Goal: Information Seeking & Learning: Learn about a topic

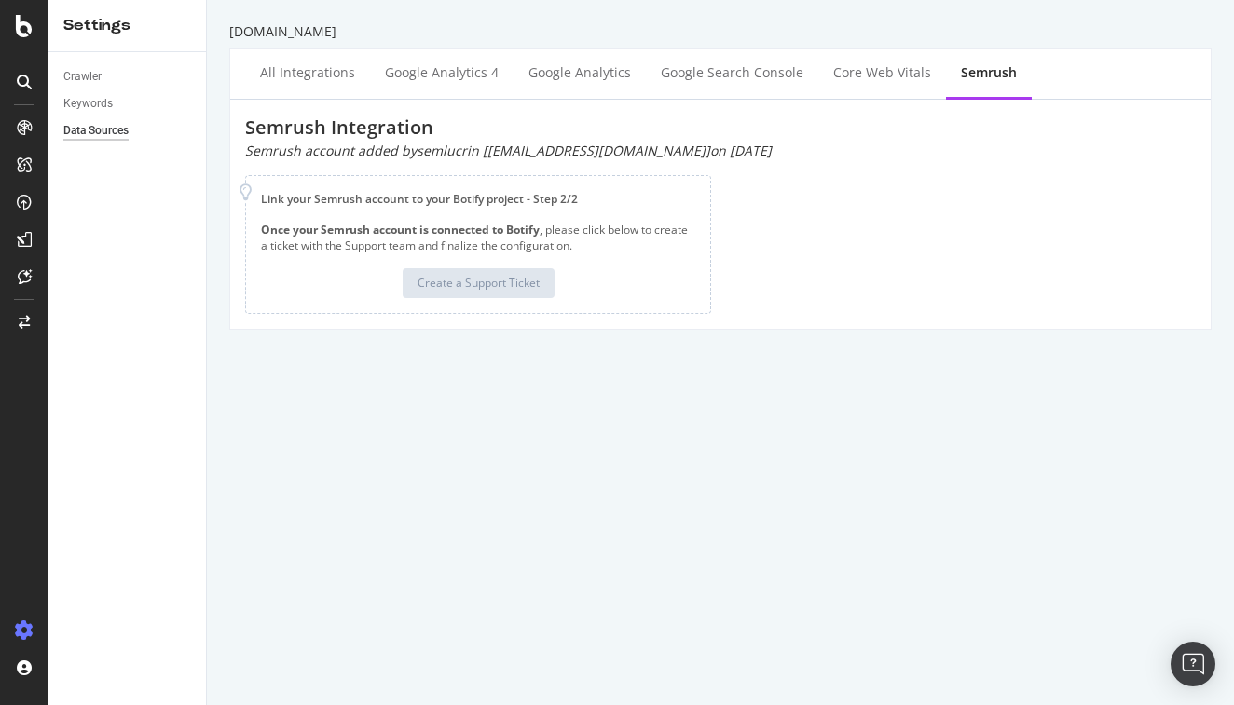
click at [27, 39] on div at bounding box center [24, 352] width 48 height 705
click at [20, 29] on icon at bounding box center [24, 26] width 17 height 22
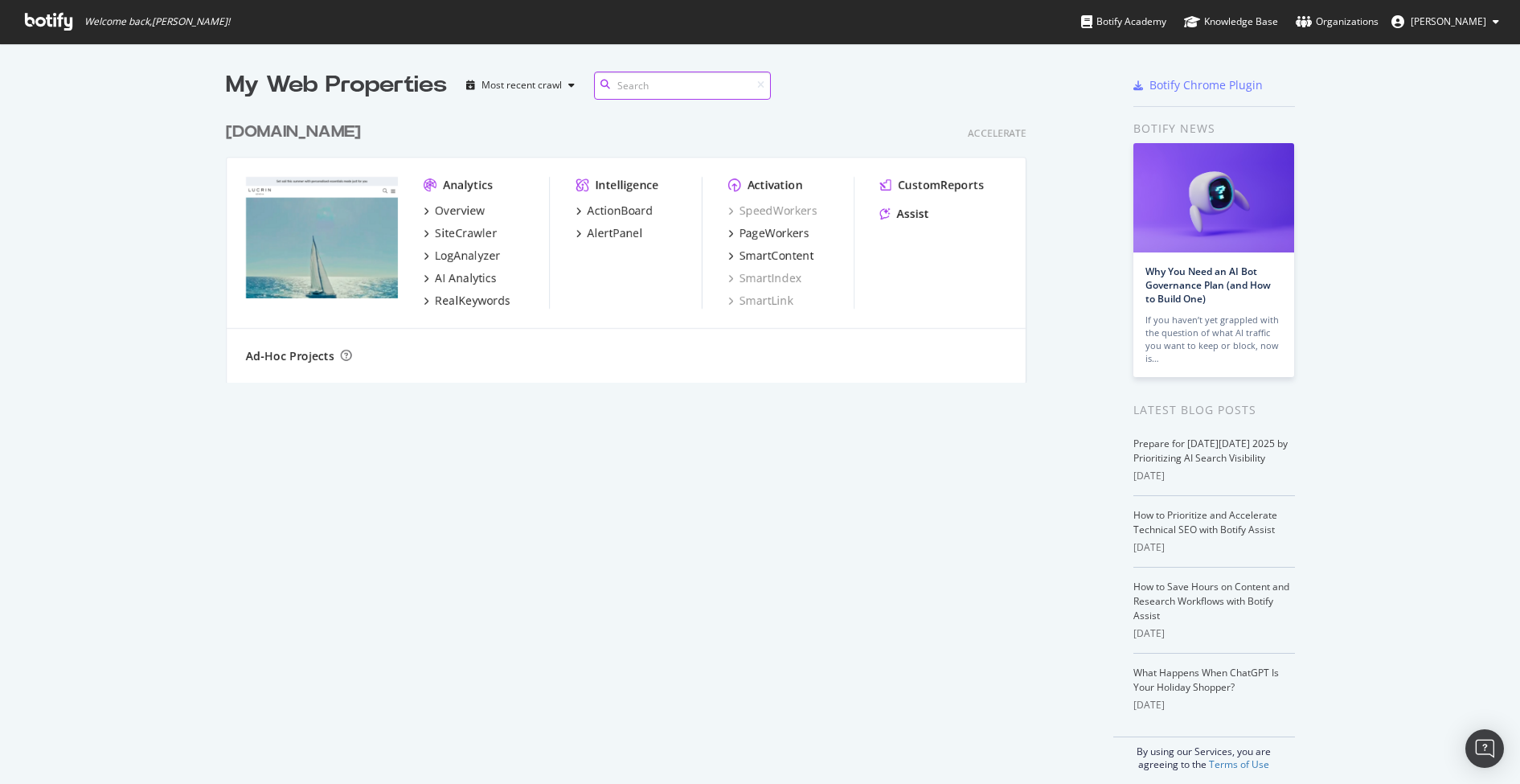
scroll to position [281, 869]
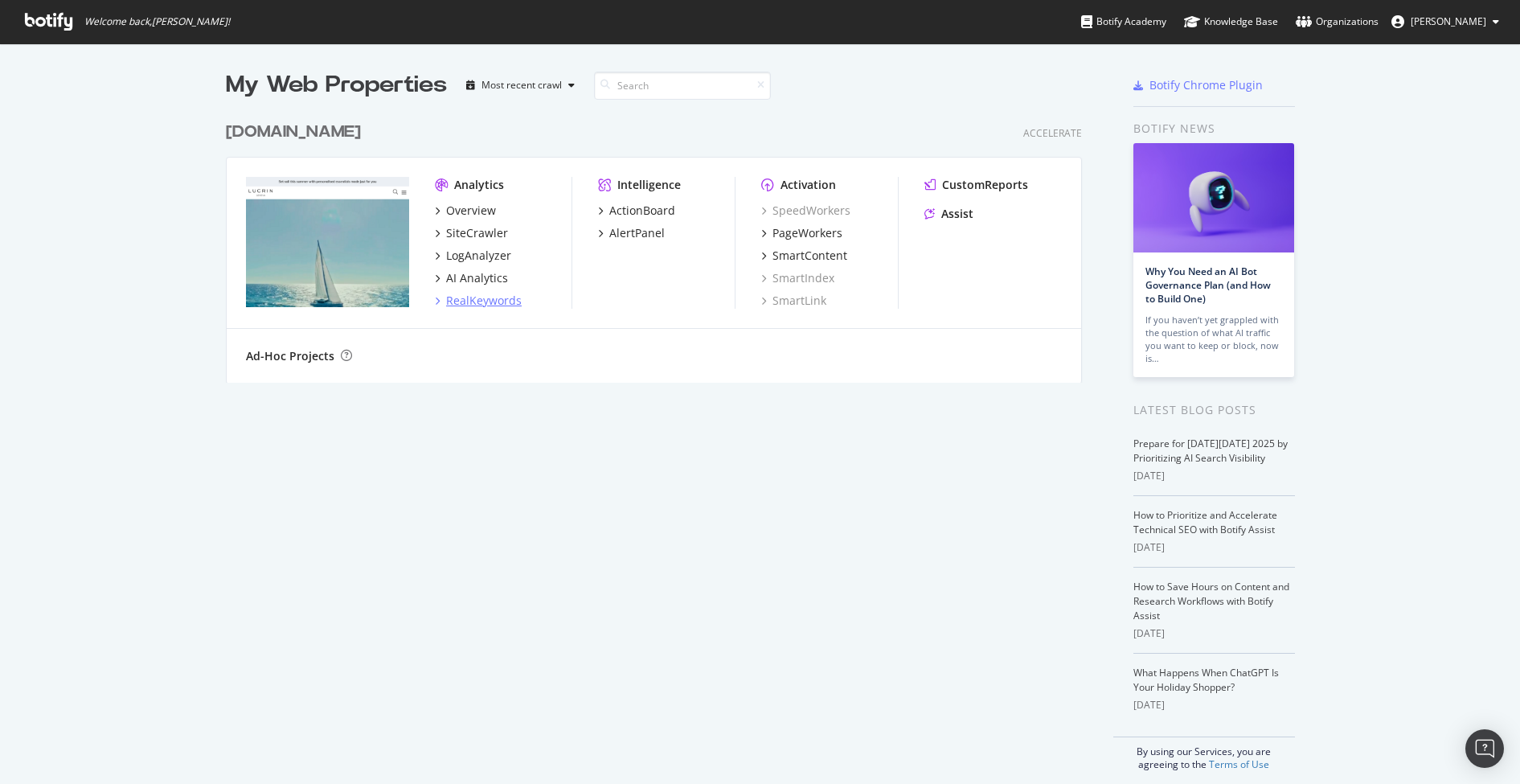
click at [485, 306] on div "RealKeywords" at bounding box center [484, 300] width 76 height 16
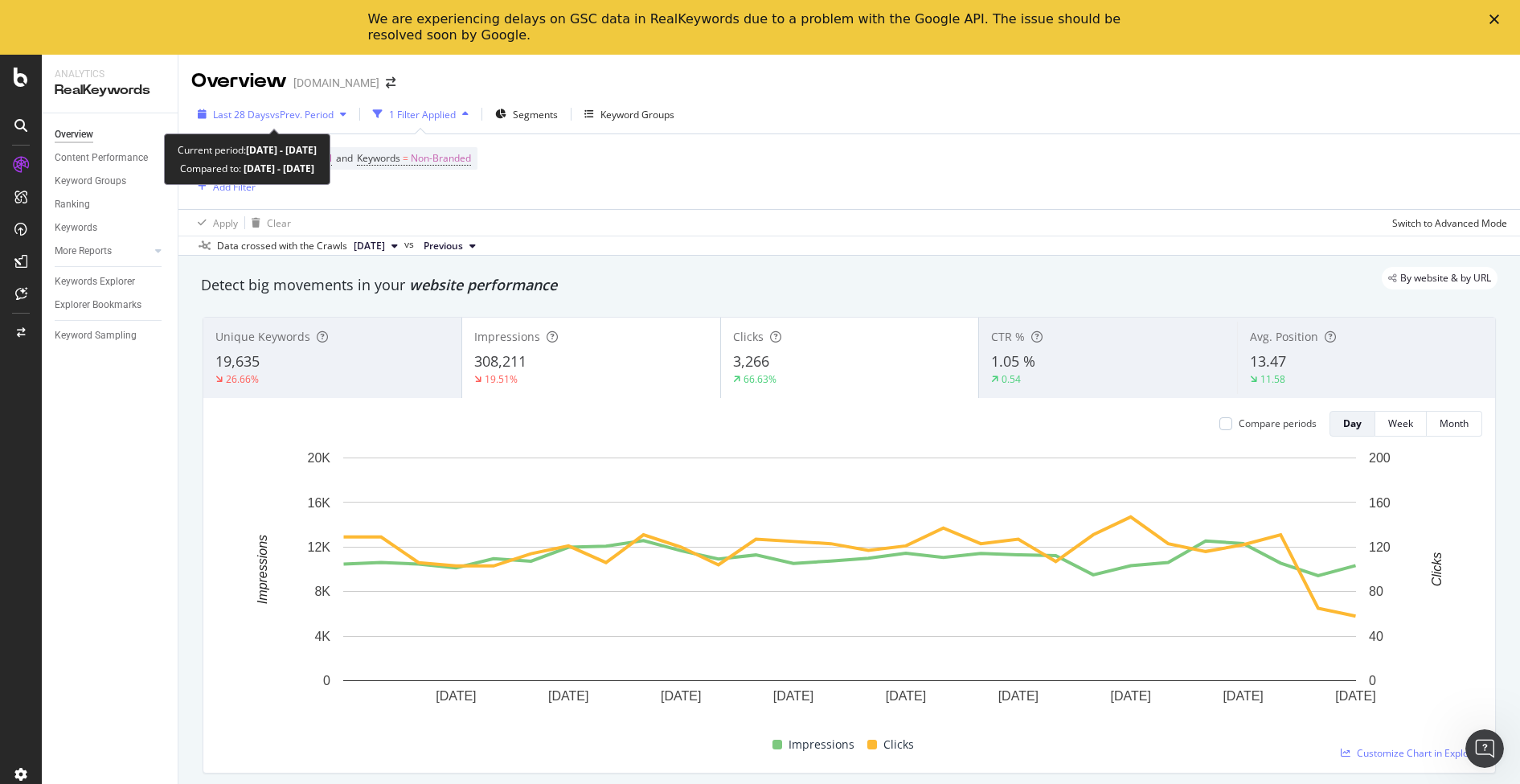
click at [323, 110] on span "vs Prev. Period" at bounding box center [302, 115] width 64 height 14
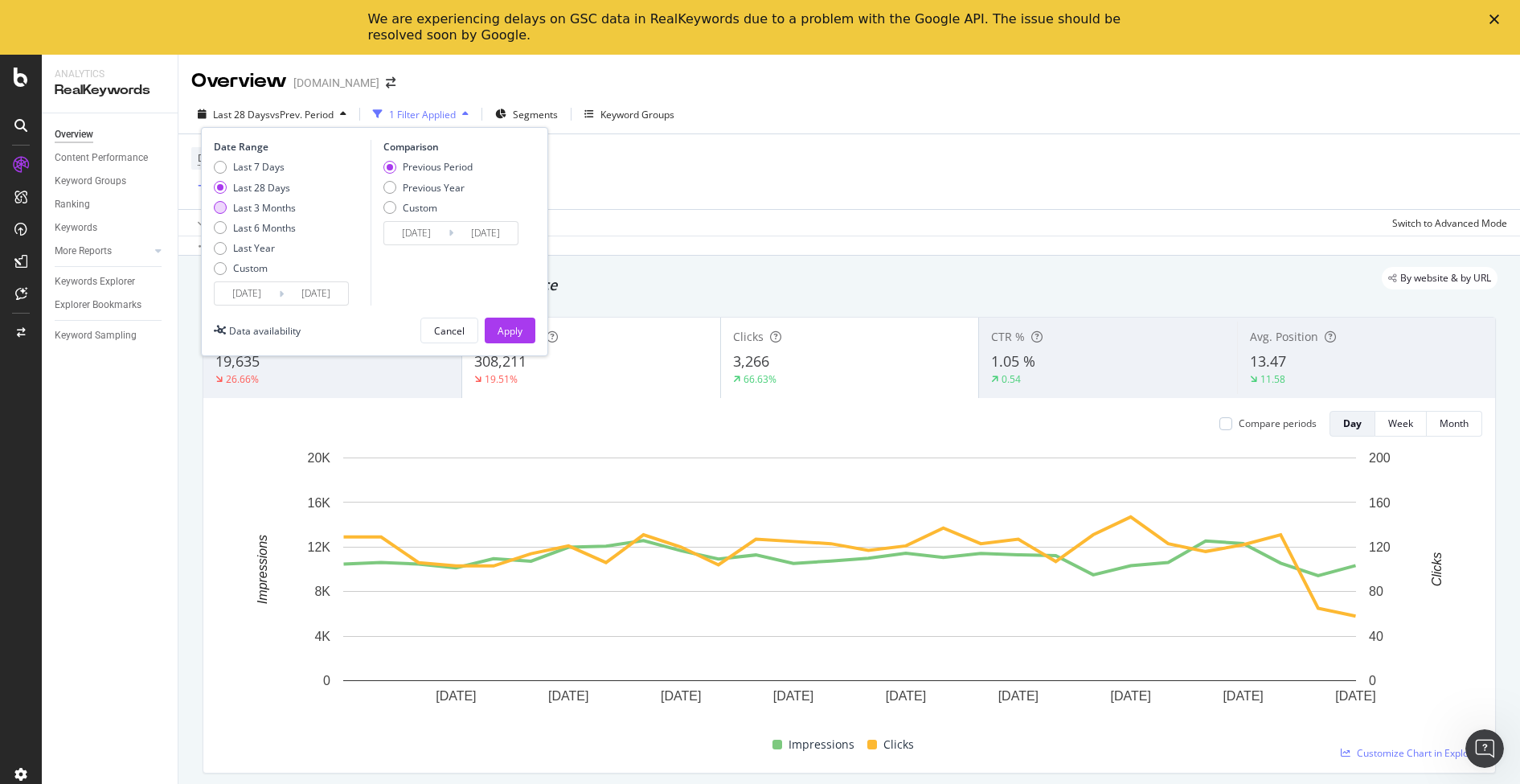
click at [256, 205] on div "Last 3 Months" at bounding box center [264, 208] width 63 height 14
type input "[DATE]"
click at [504, 336] on div "Apply" at bounding box center [510, 330] width 25 height 24
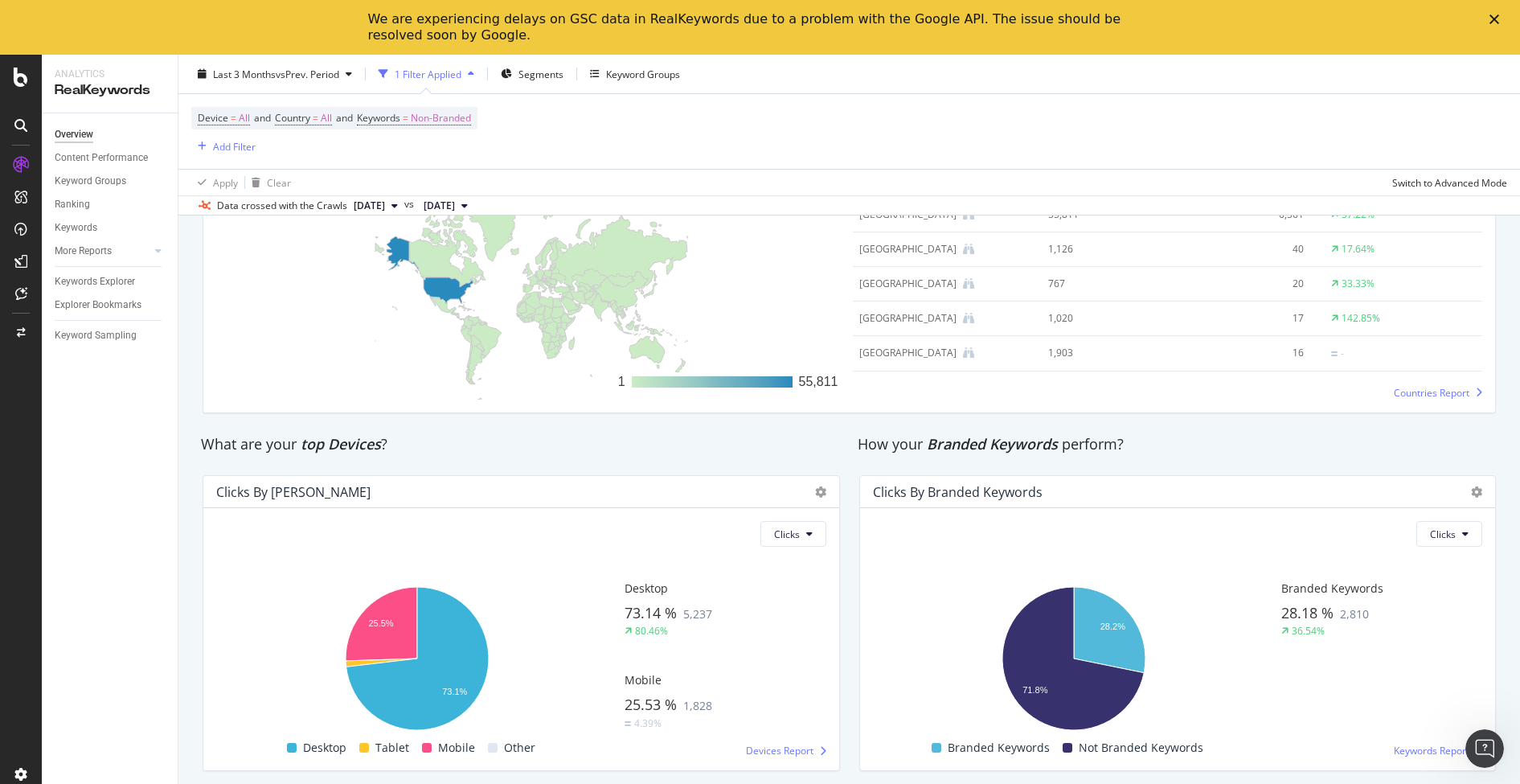
scroll to position [2470, 0]
click at [89, 229] on div "Keywords" at bounding box center [75, 228] width 42 height 17
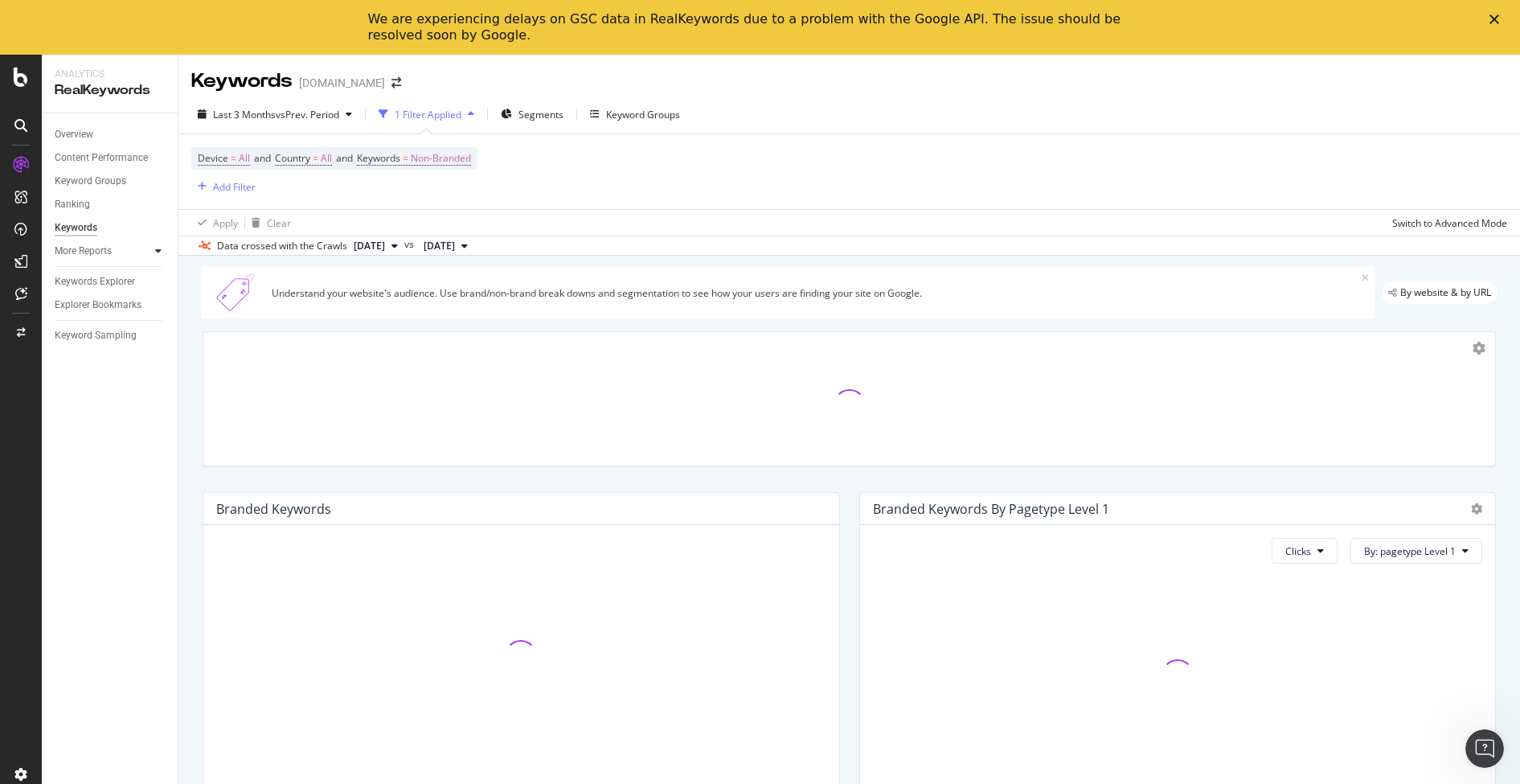
click at [165, 250] on div at bounding box center [158, 250] width 16 height 16
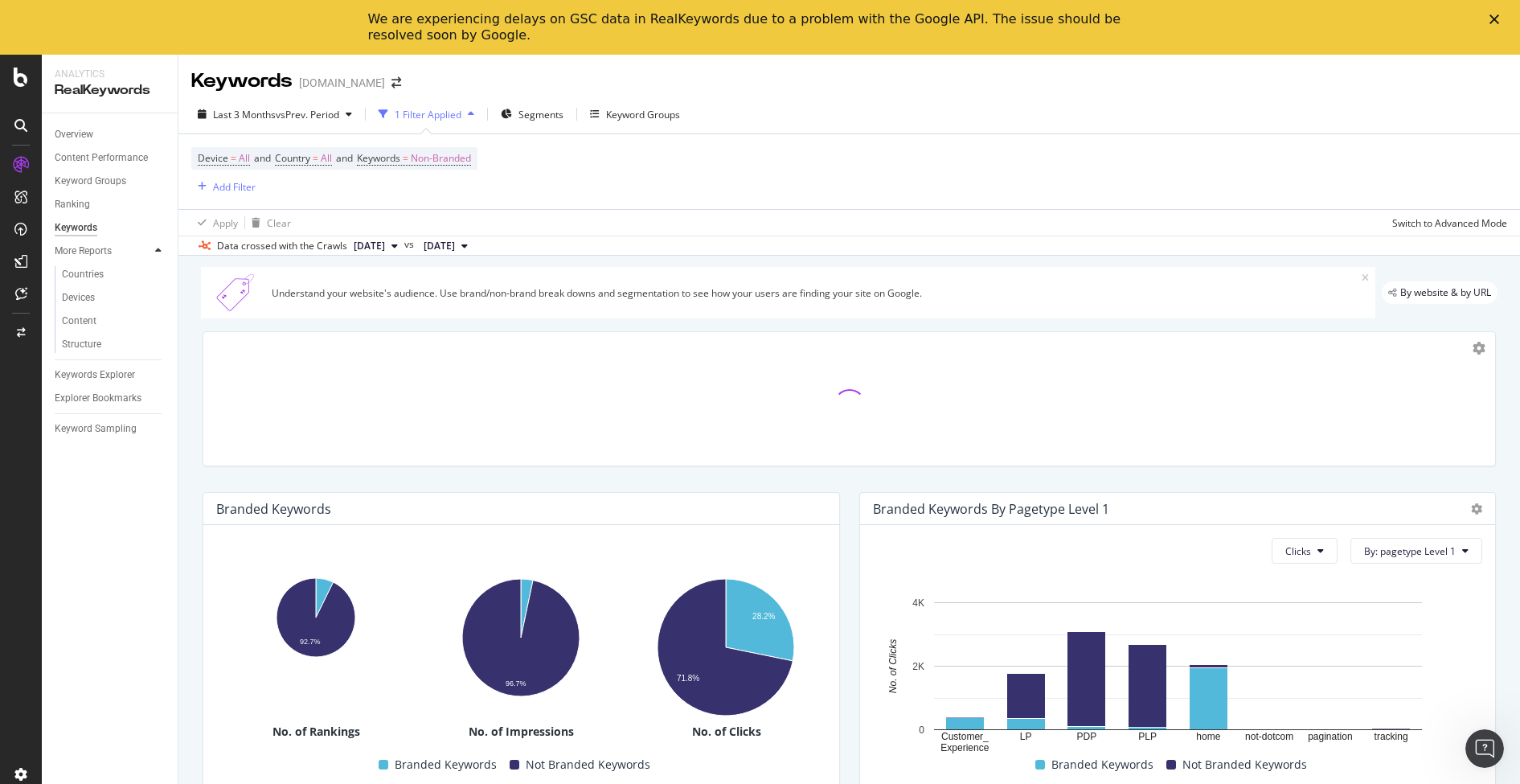
click at [161, 251] on div at bounding box center [158, 250] width 16 height 16
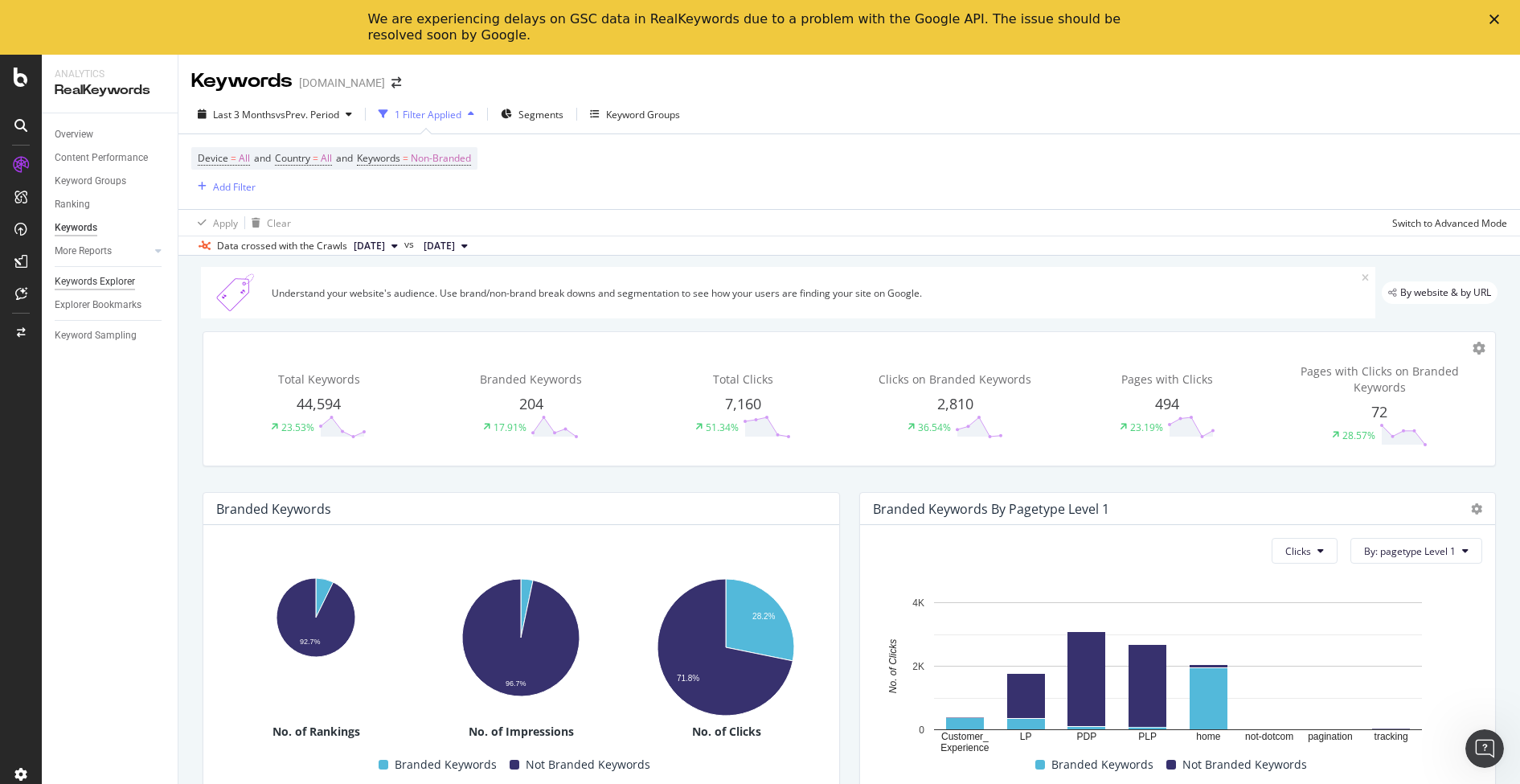
click at [87, 279] on div "Keywords Explorer" at bounding box center [94, 282] width 80 height 17
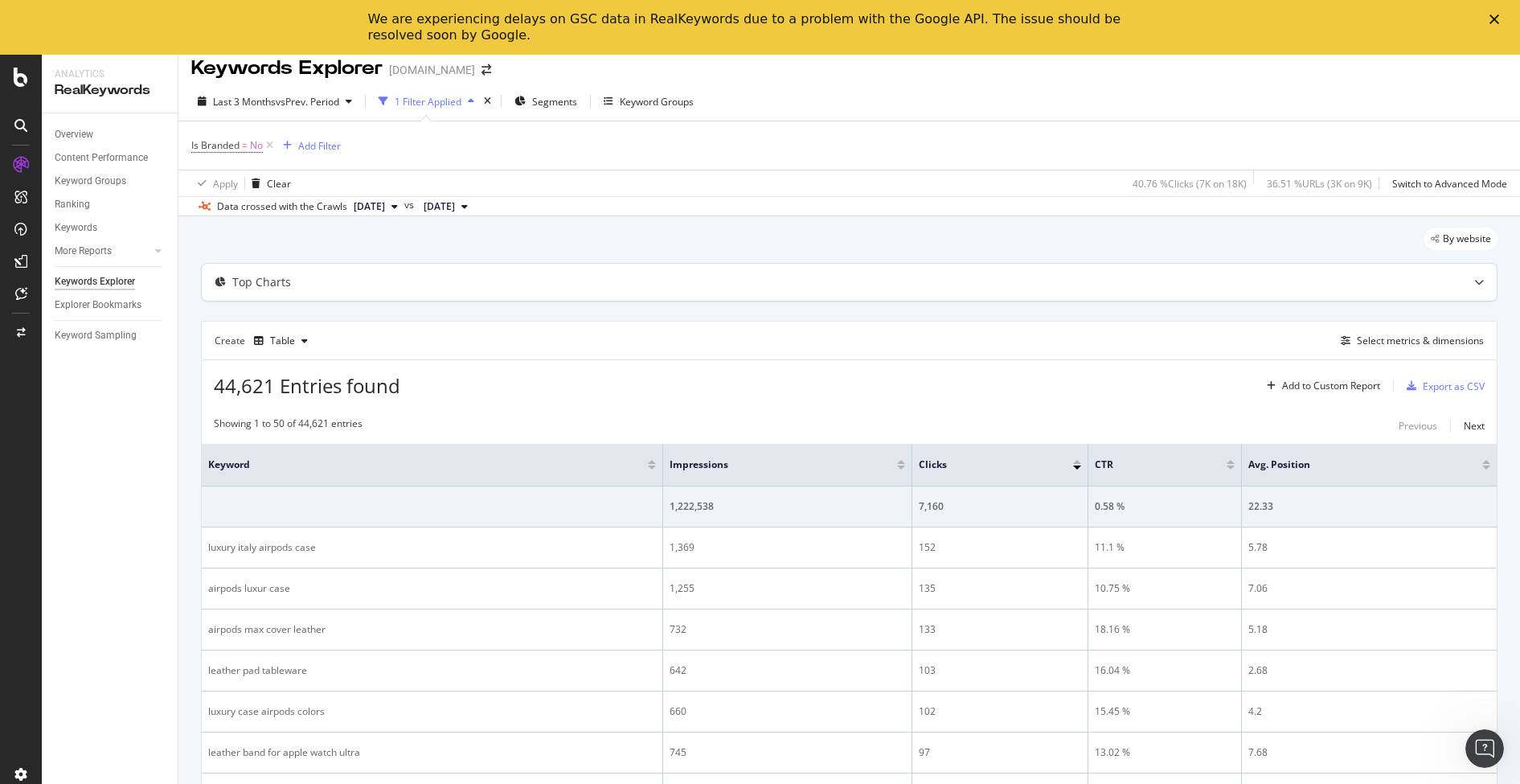
scroll to position [16, 0]
click at [88, 325] on div "Keyword Sampling" at bounding box center [116, 336] width 123 height 23
click at [97, 336] on div "Keyword Sampling" at bounding box center [95, 336] width 82 height 17
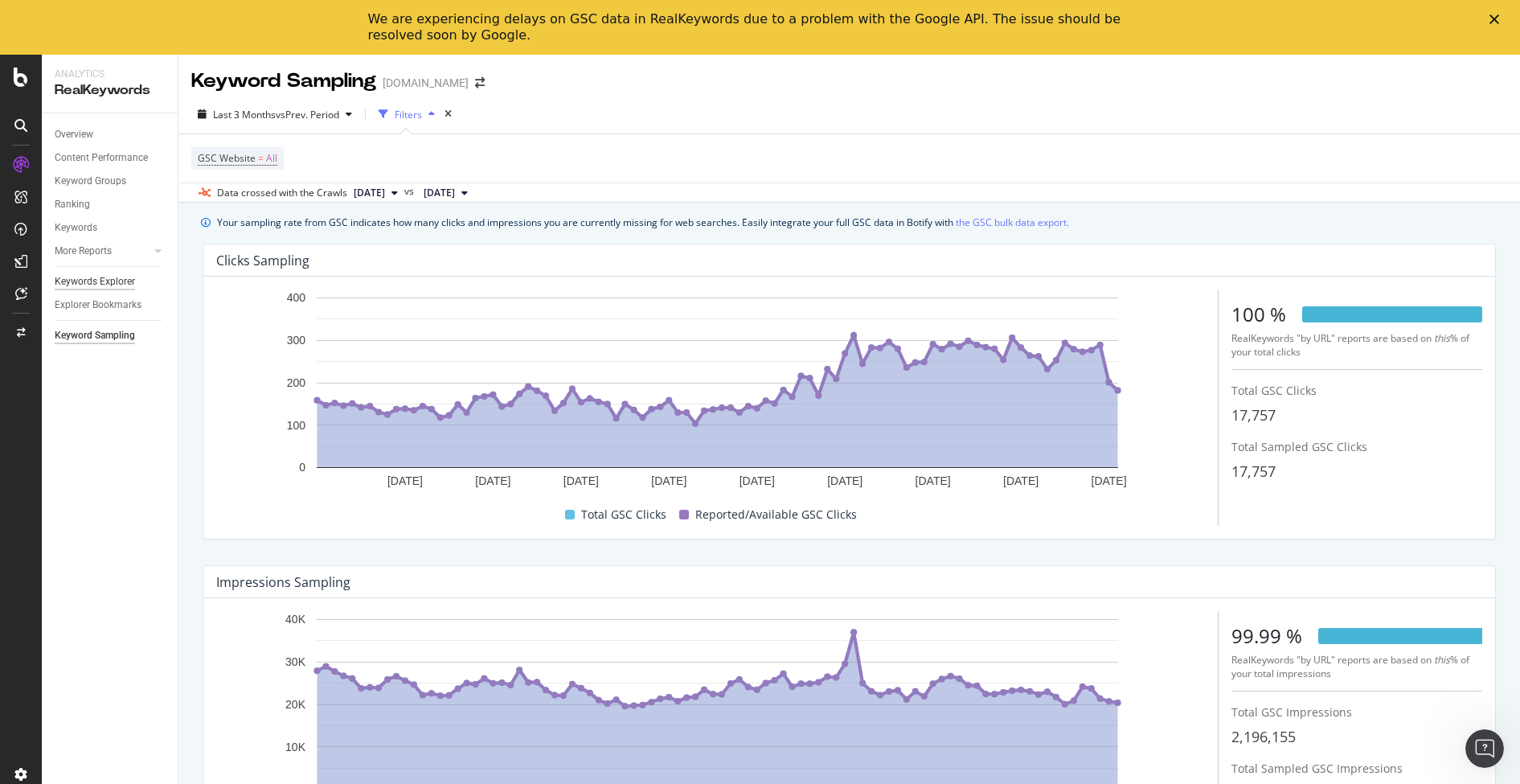
click at [101, 279] on div "Keywords Explorer" at bounding box center [94, 282] width 80 height 17
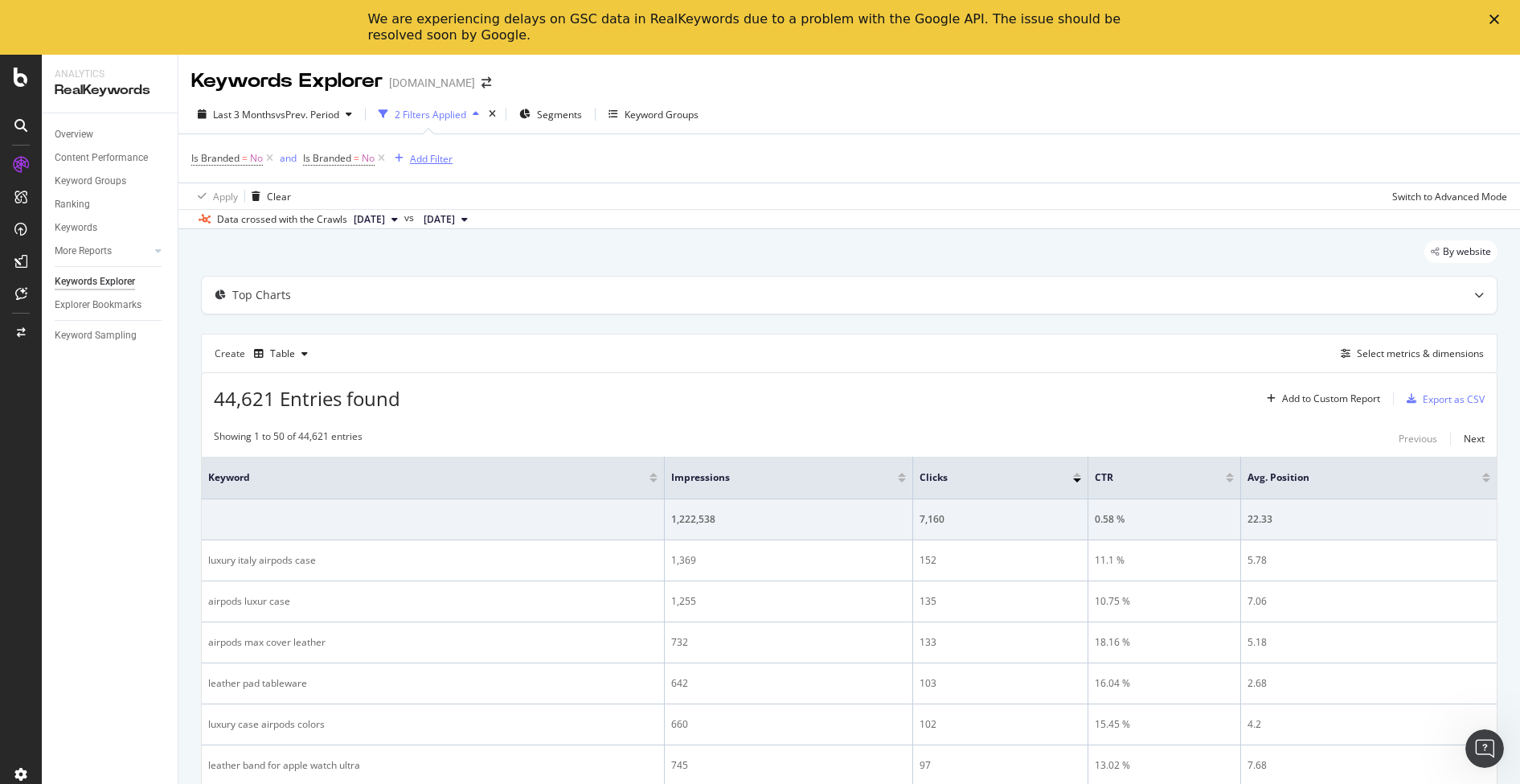
click at [431, 160] on div "Add Filter" at bounding box center [430, 159] width 42 height 14
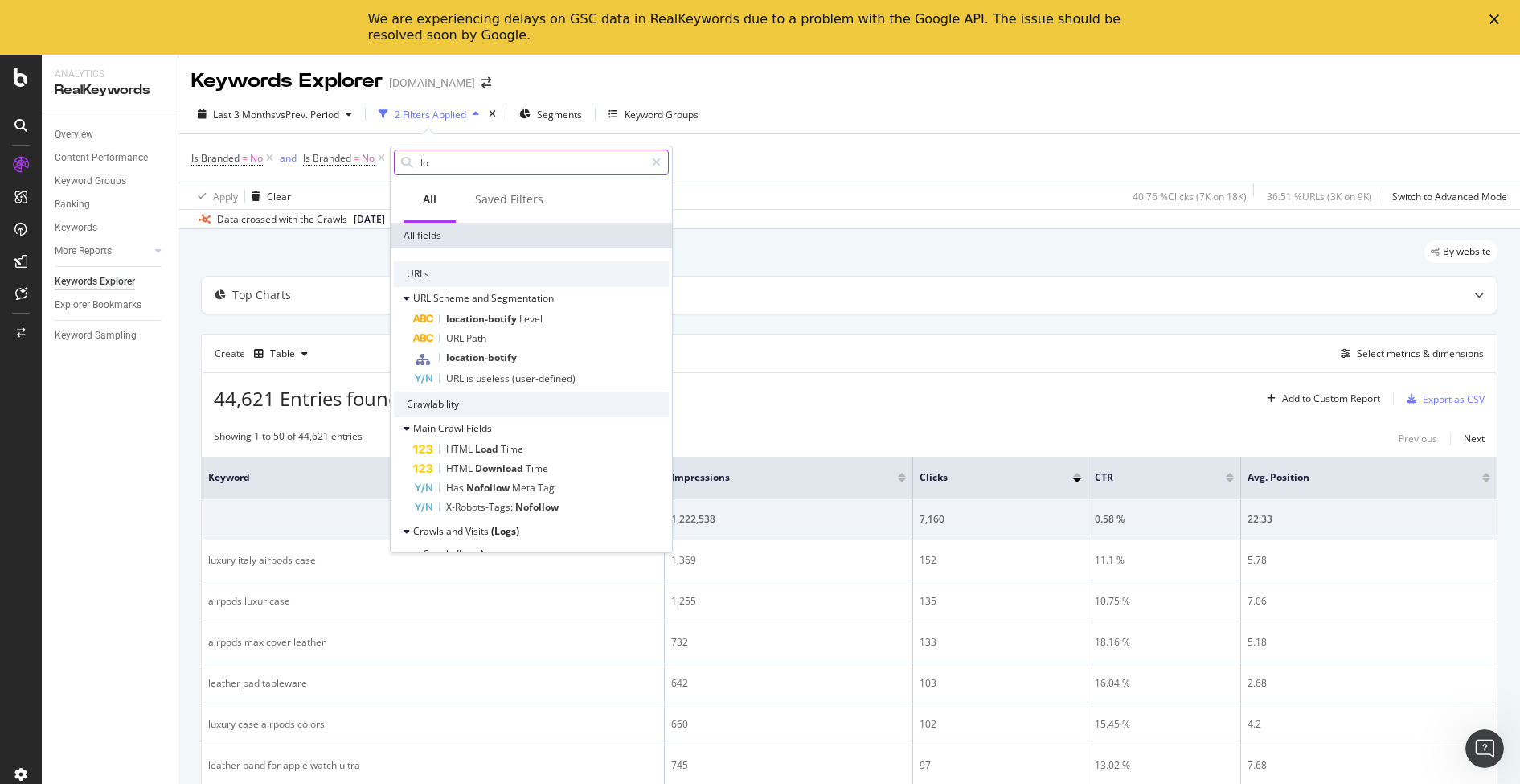
type input "l"
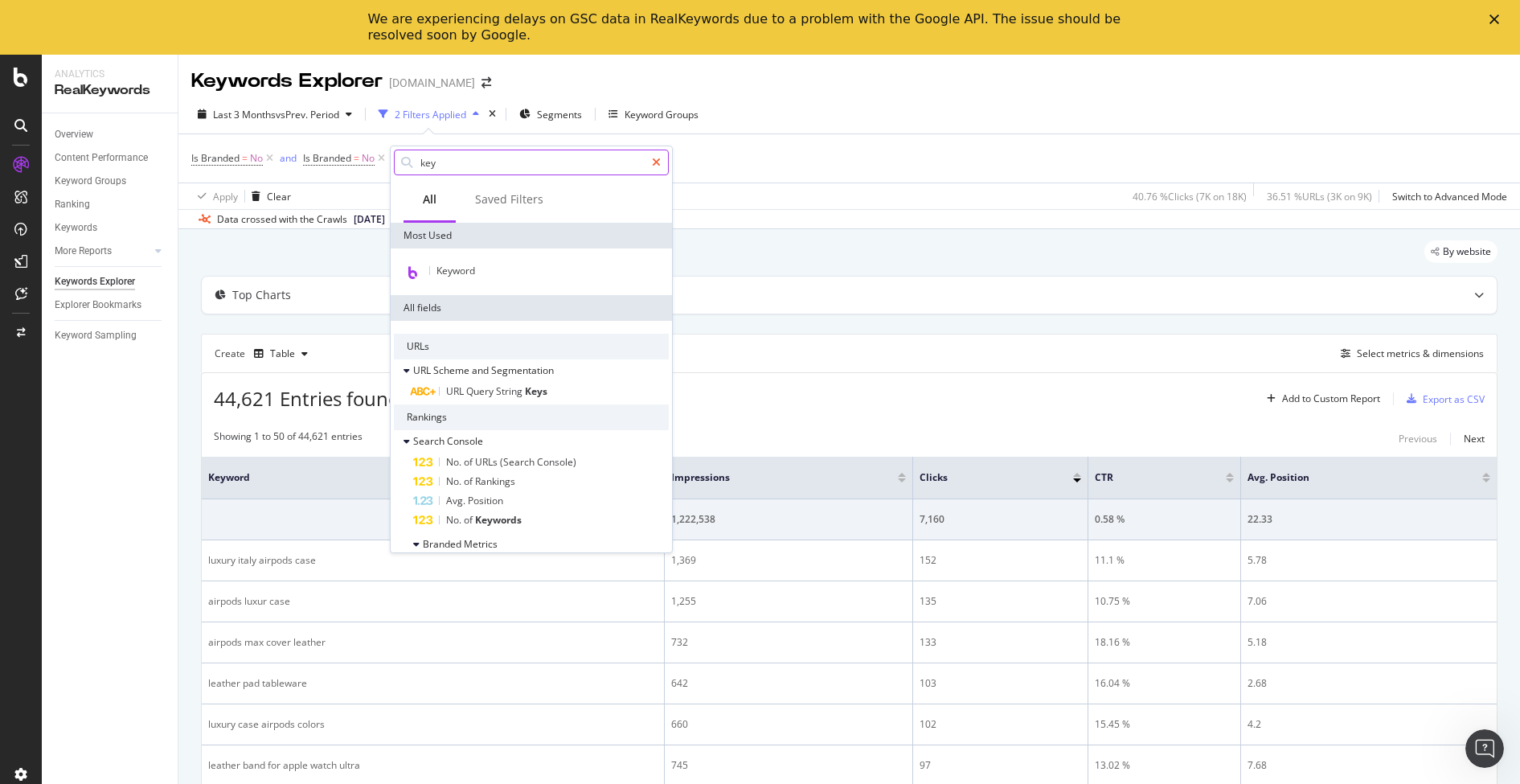
type input "key"
click at [658, 162] on icon at bounding box center [656, 162] width 9 height 11
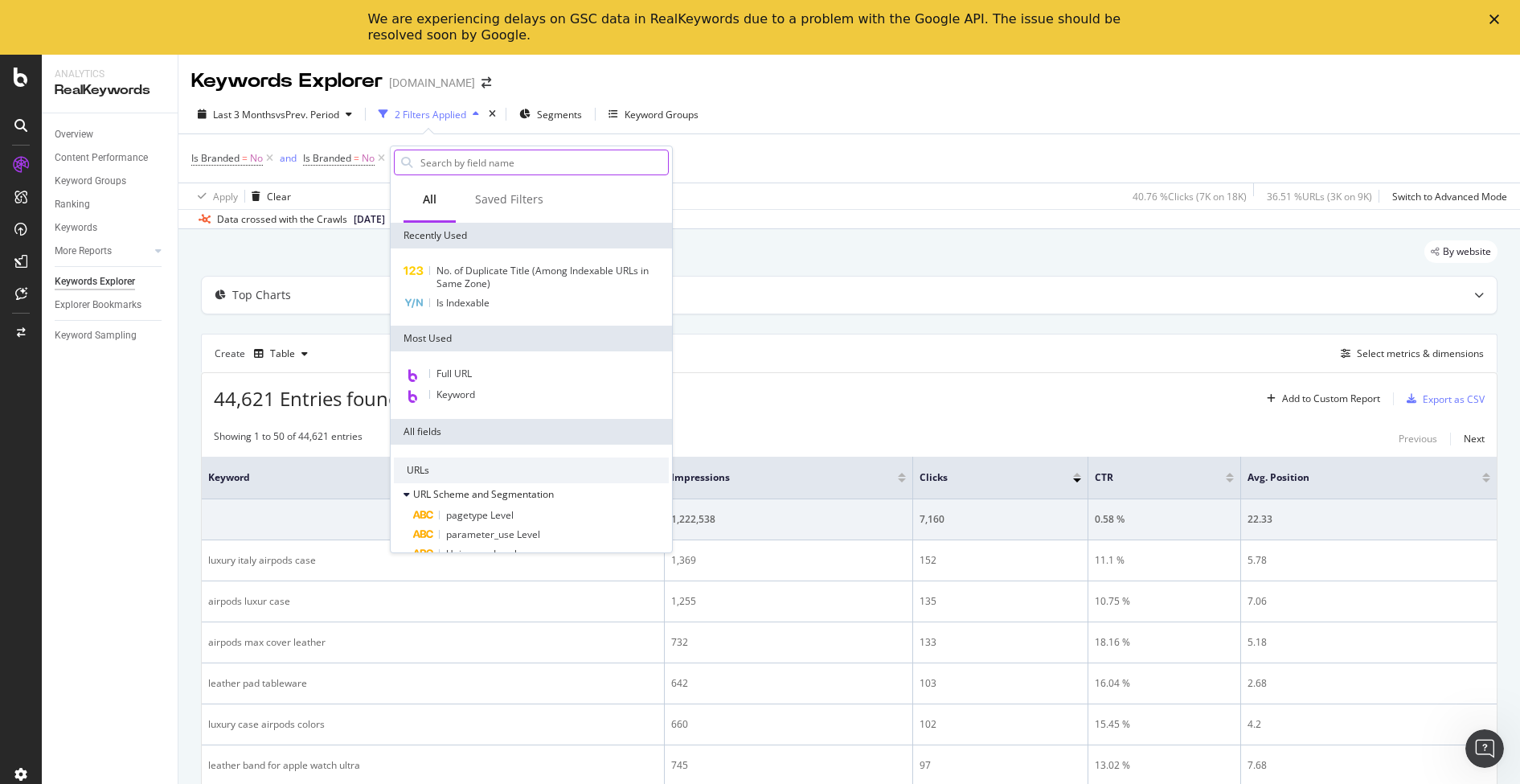
click at [716, 160] on div "Is Branded = No and Is Branded = No Add Filter" at bounding box center [850, 159] width 1316 height 48
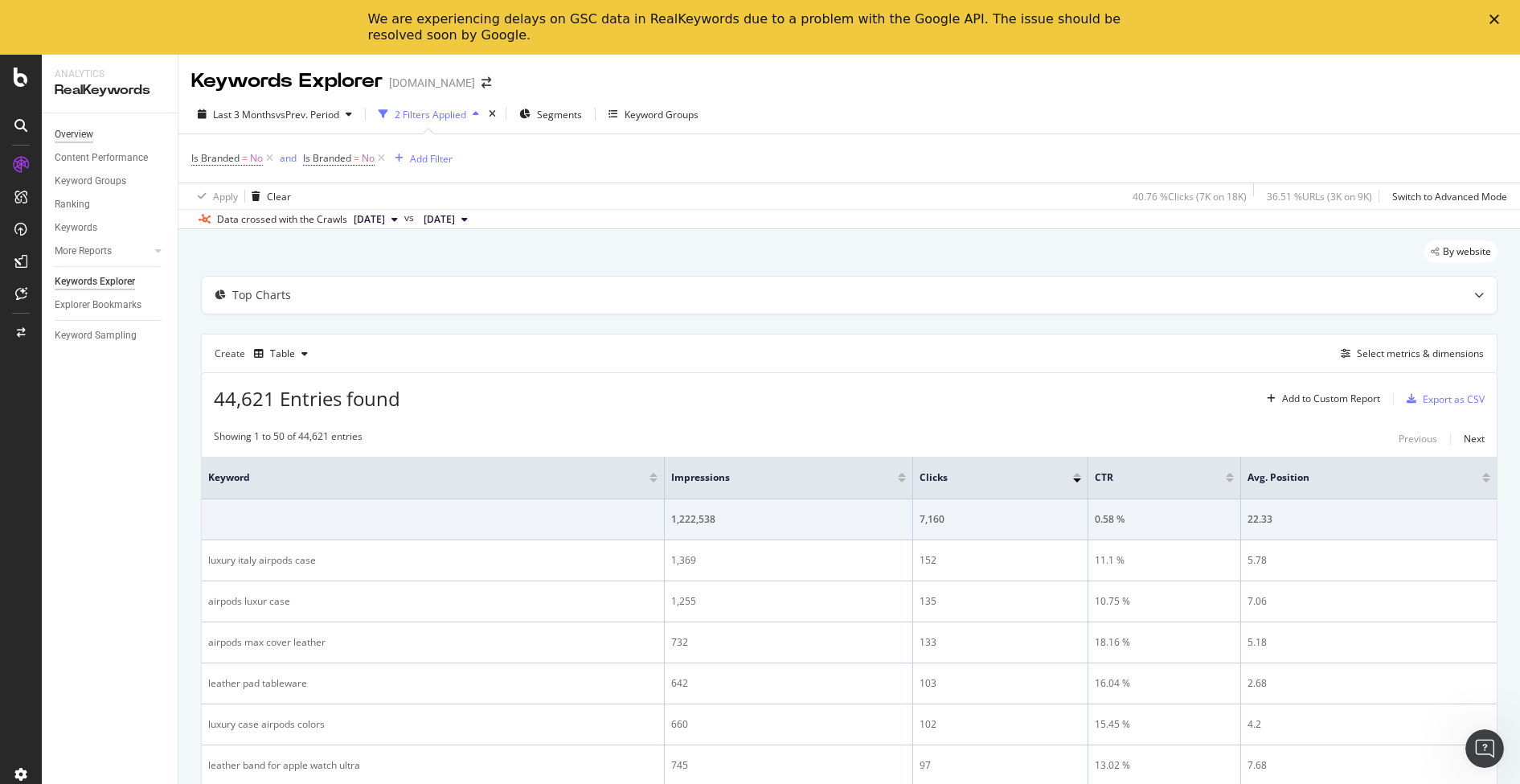
click at [84, 133] on div "Overview" at bounding box center [73, 135] width 39 height 17
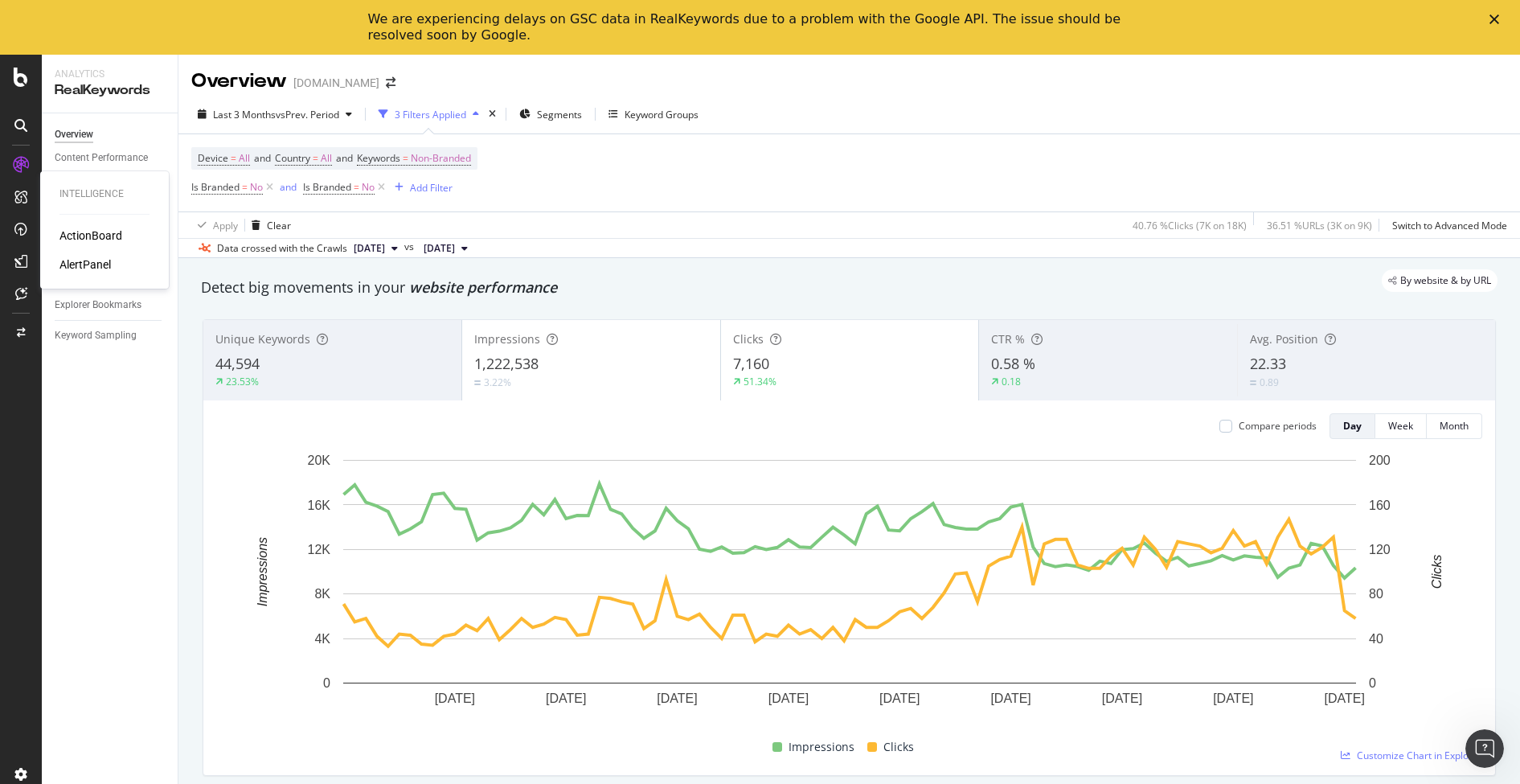
click at [80, 230] on div "ActionBoard" at bounding box center [91, 235] width 63 height 16
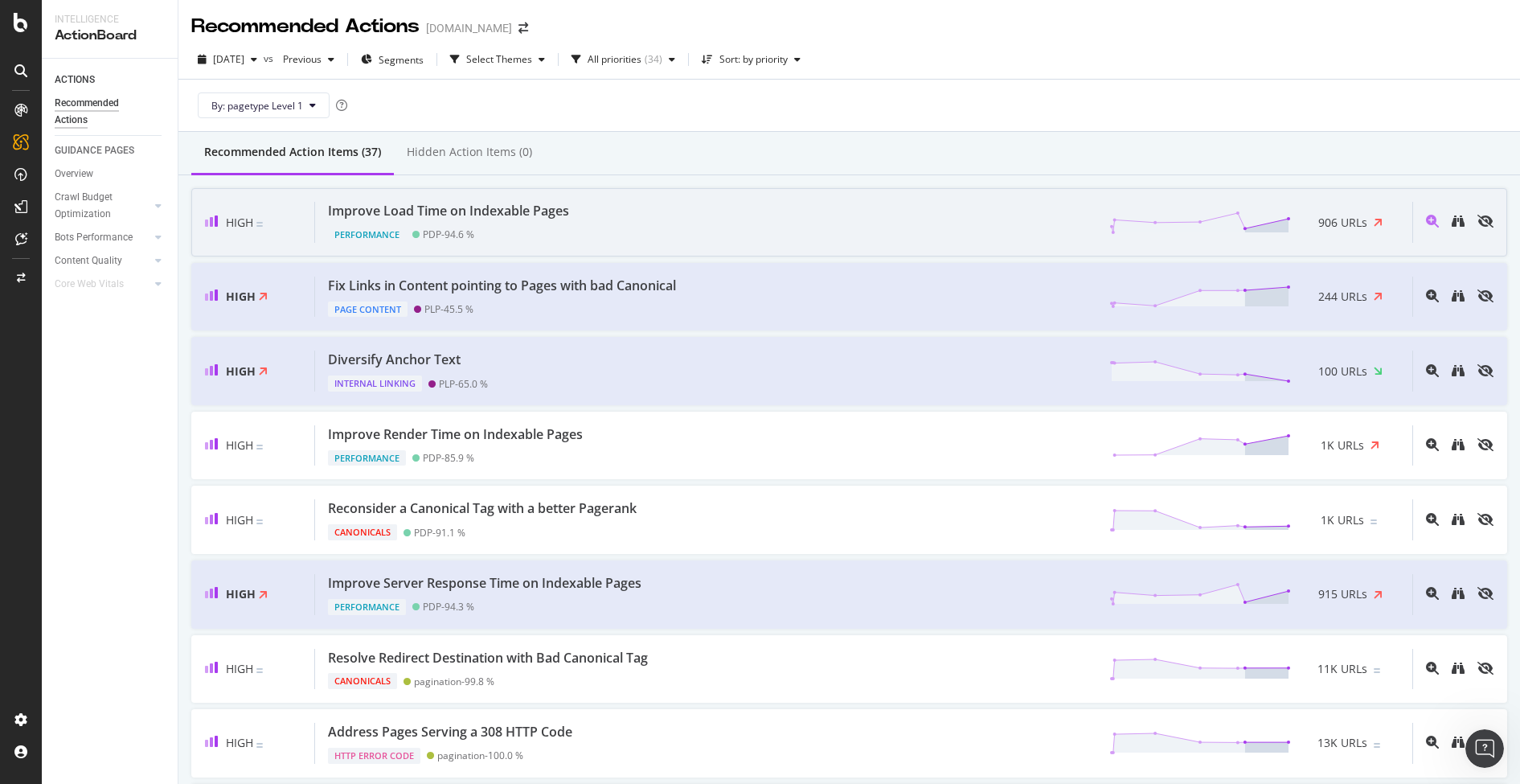
click at [762, 210] on div "Improve Load Time on Indexable Pages Performance PDP - 94.6 % 906 URLs" at bounding box center [864, 223] width 1097 height 41
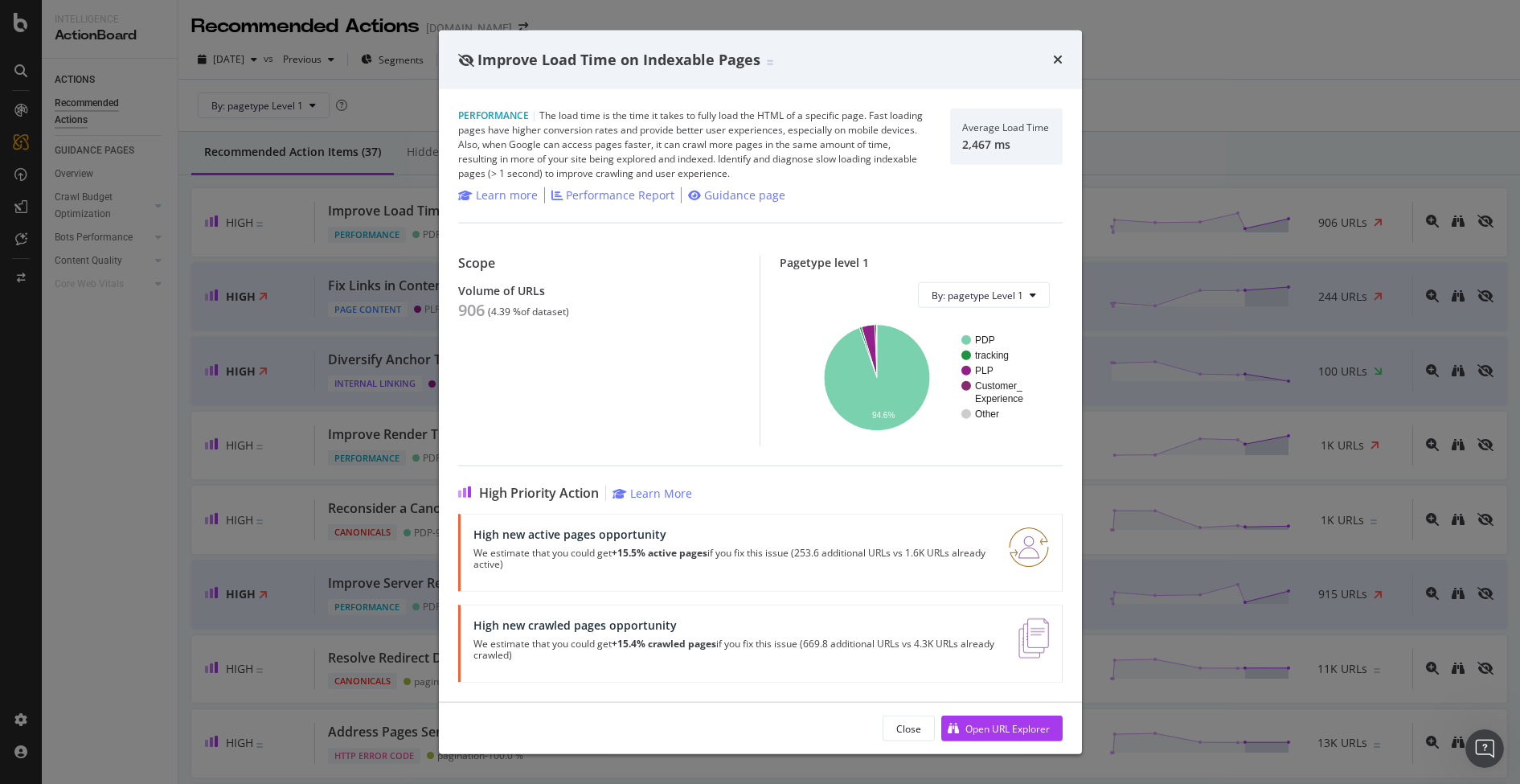
click at [904, 76] on div "Improve Load Time on Indexable Pages" at bounding box center [761, 59] width 644 height 60
click at [1057, 60] on icon "times" at bounding box center [1058, 60] width 9 height 13
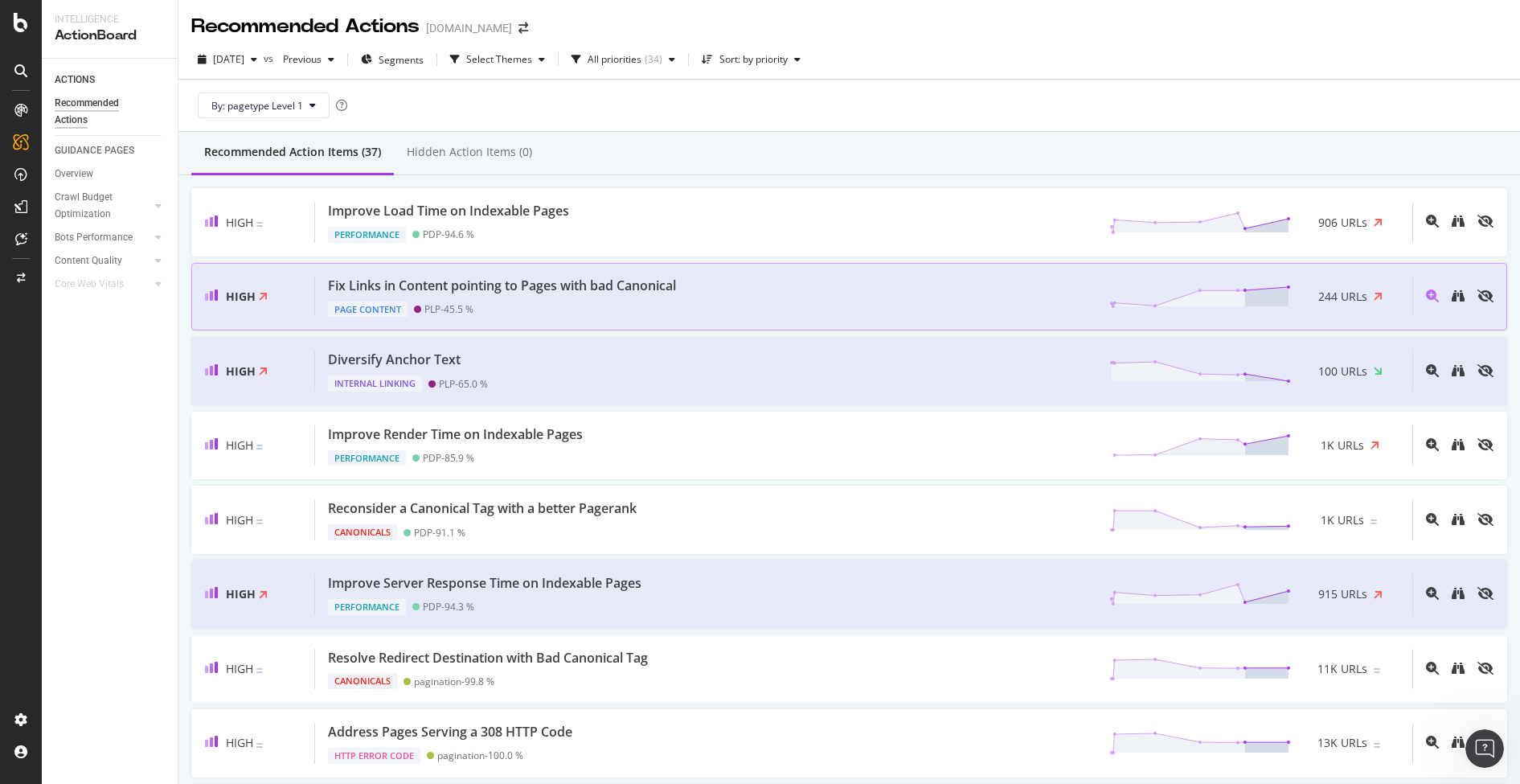
click at [724, 313] on div "Fix Links in Content pointing to Pages with bad Canonical Page Content PLP - 45…" at bounding box center [864, 298] width 1097 height 41
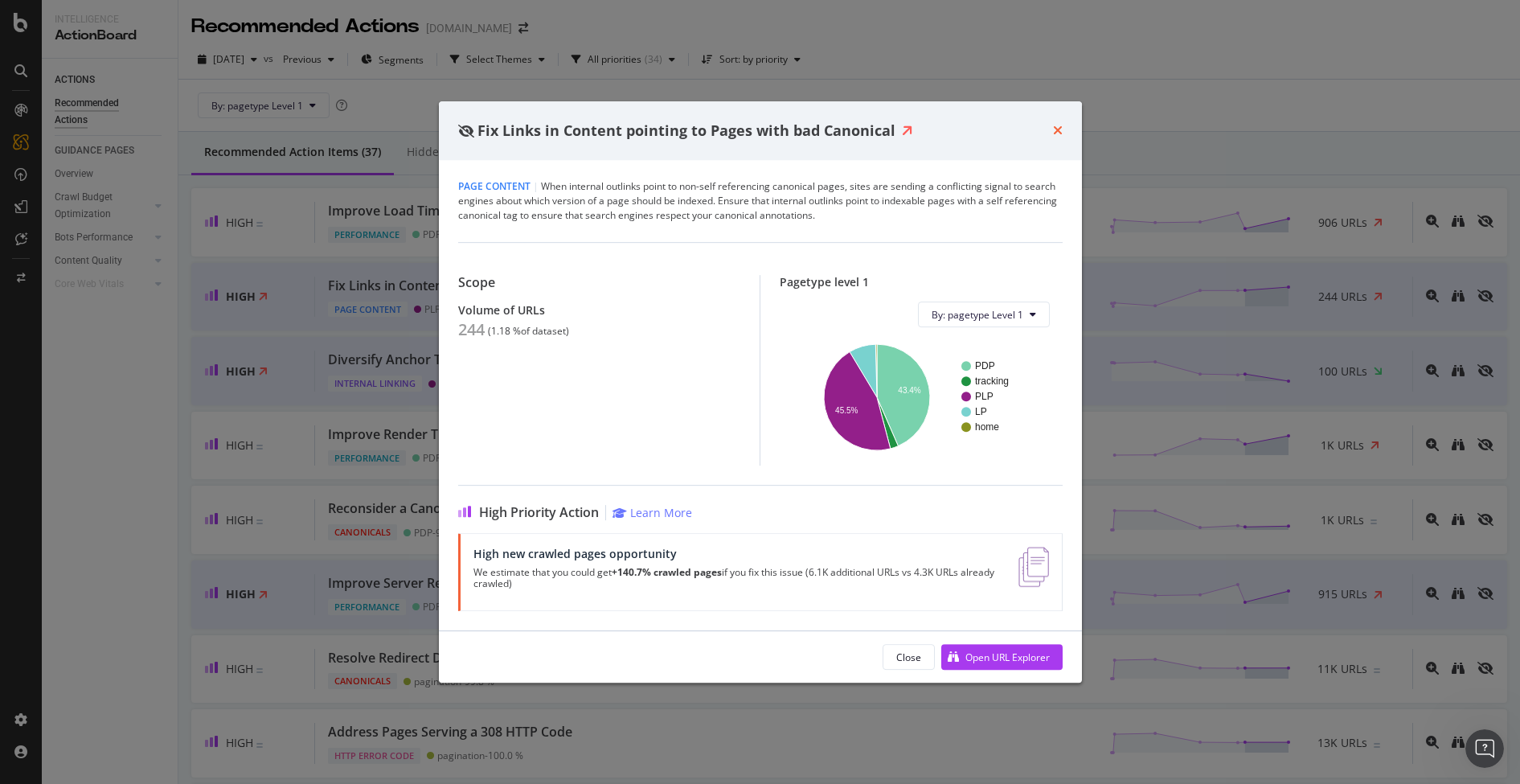
click at [1055, 135] on icon "times" at bounding box center [1058, 130] width 9 height 13
